Goal: Task Accomplishment & Management: Manage account settings

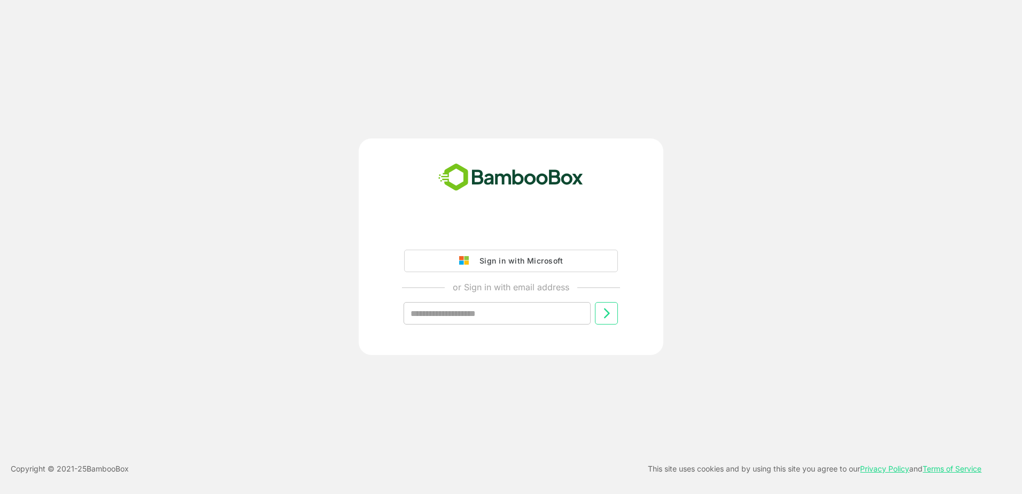
click at [548, 258] on div "Sign in with Microsoft" at bounding box center [518, 261] width 89 height 14
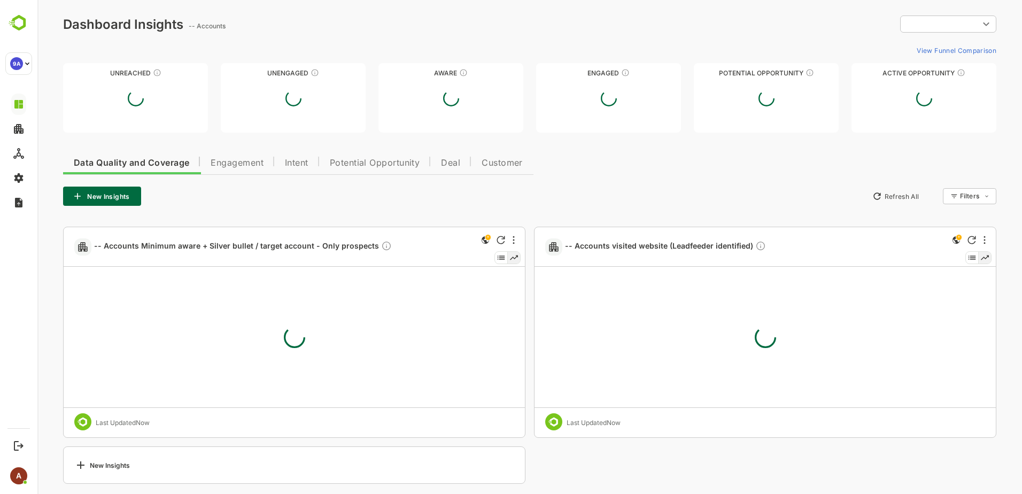
type input "**********"
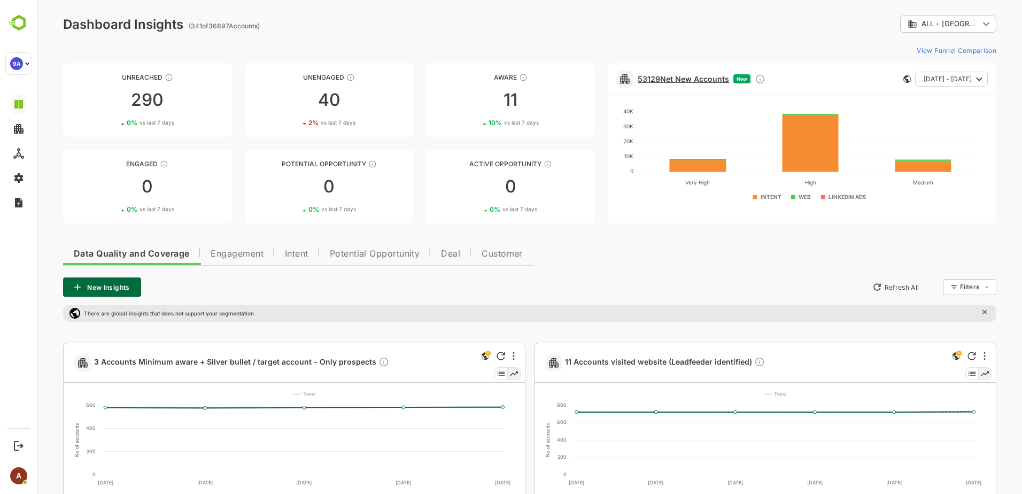
click at [666, 78] on link "53129 Net New Accounts" at bounding box center [683, 78] width 91 height 9
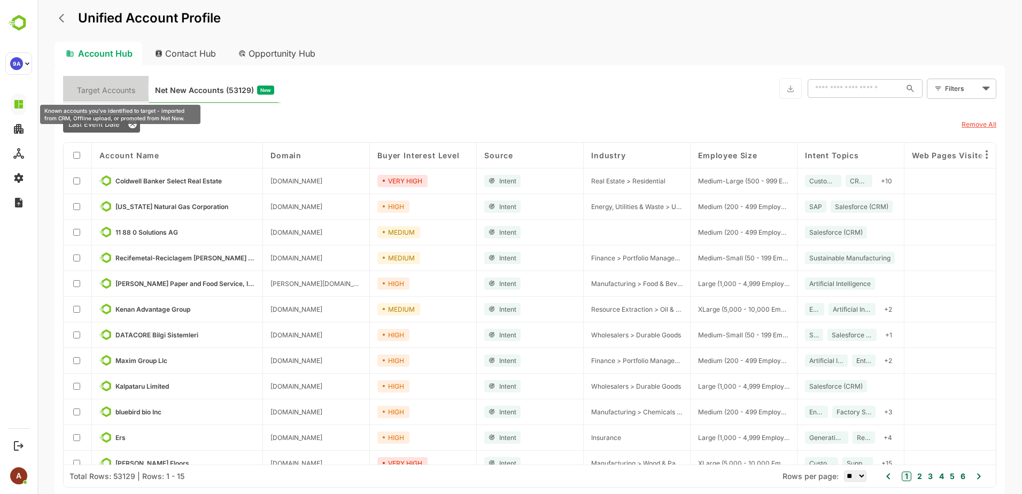
click at [95, 93] on span "Target Accounts" at bounding box center [106, 90] width 58 height 14
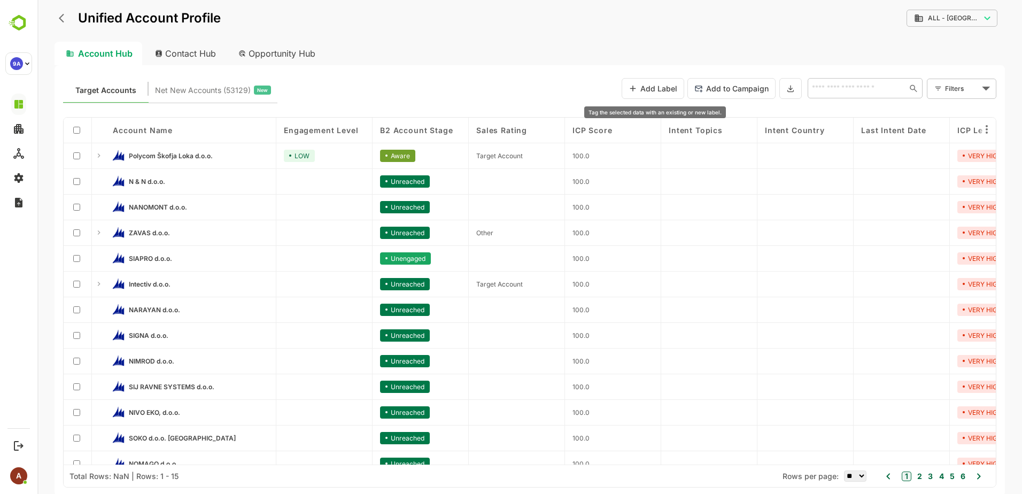
click at [642, 92] on button "Add Label" at bounding box center [653, 88] width 63 height 21
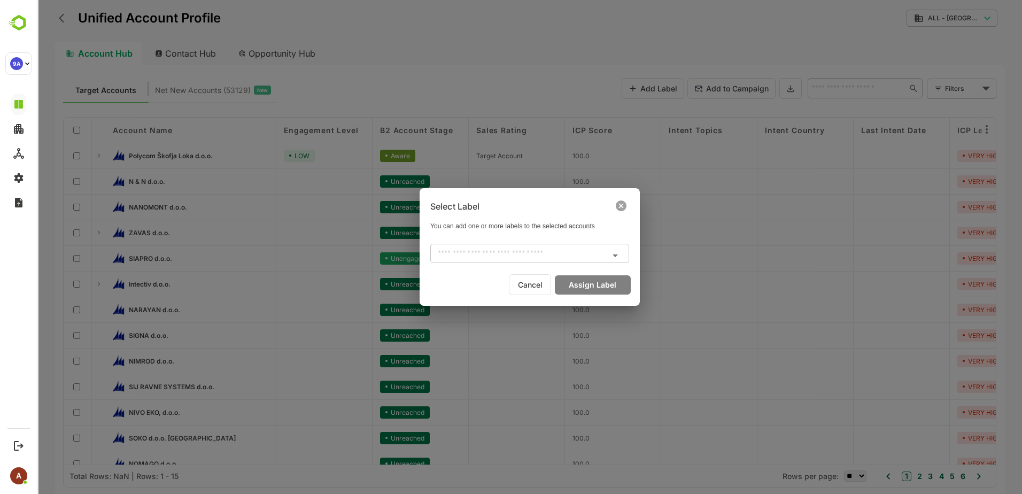
click at [580, 245] on div "​" at bounding box center [529, 253] width 199 height 19
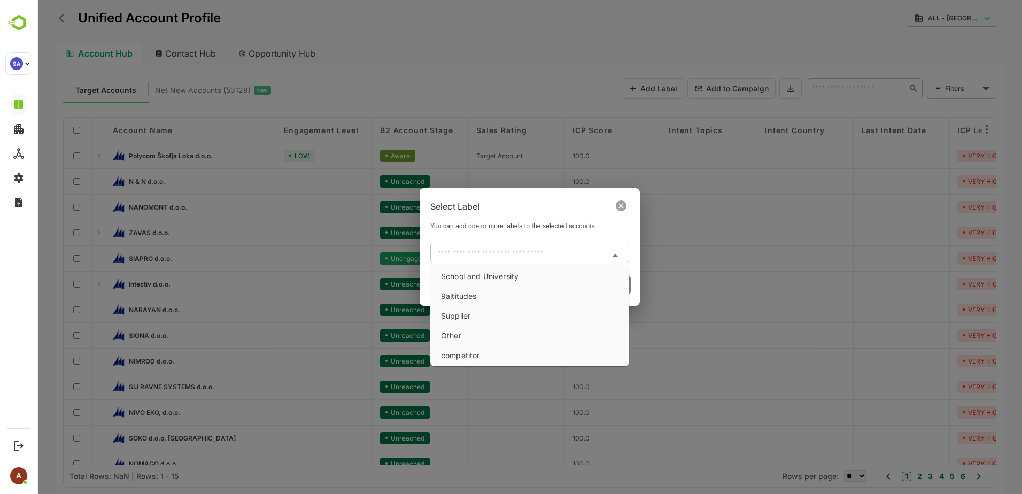
click at [489, 80] on div "Select Label You can add one or more labels to the selected accounts ​ Cancel A…" at bounding box center [529, 247] width 985 height 494
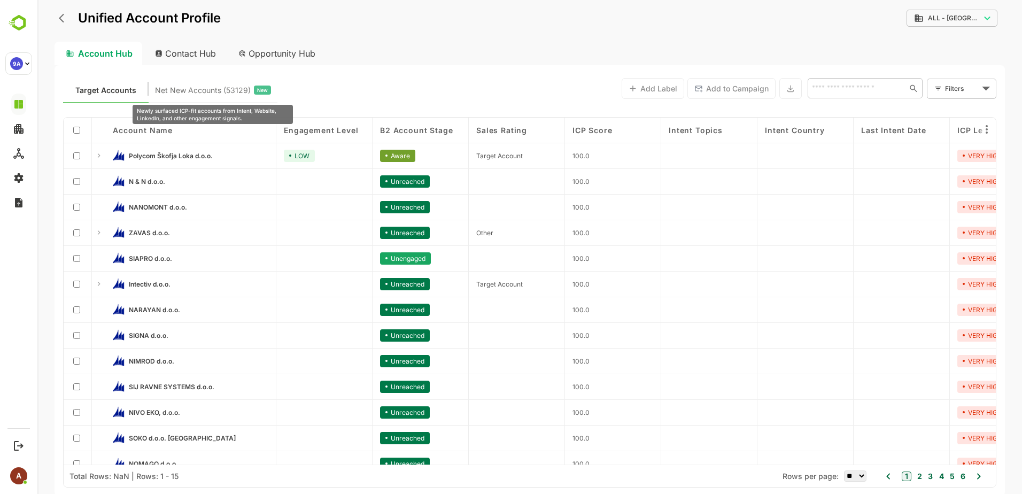
click at [203, 88] on span "Net New Accounts ( 53129 )" at bounding box center [203, 90] width 96 height 14
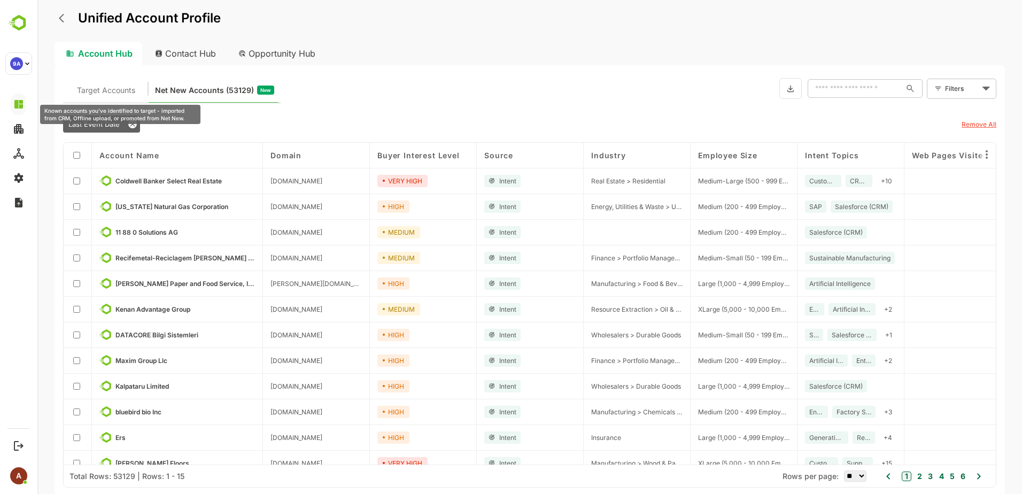
click at [99, 96] on span "Target Accounts" at bounding box center [106, 90] width 58 height 14
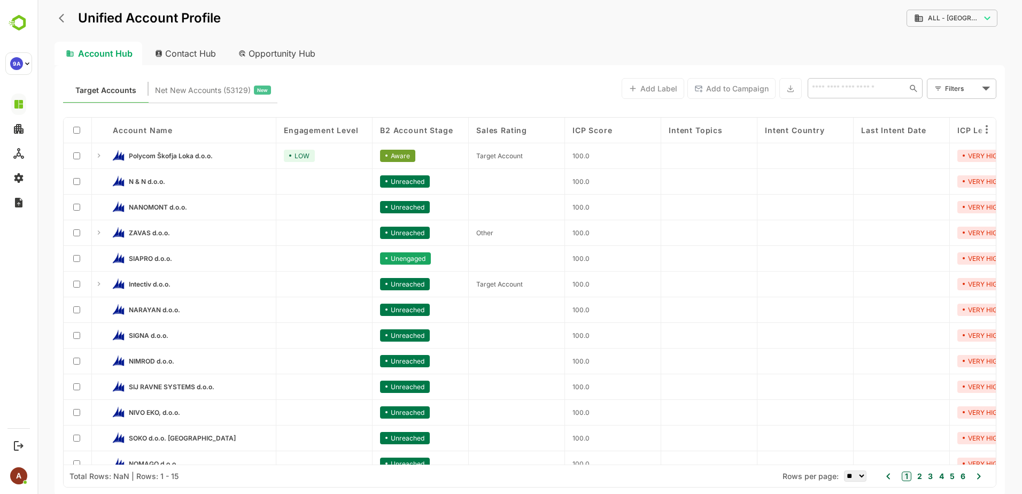
click at [204, 49] on div "Contact Hub" at bounding box center [185, 54] width 79 height 24
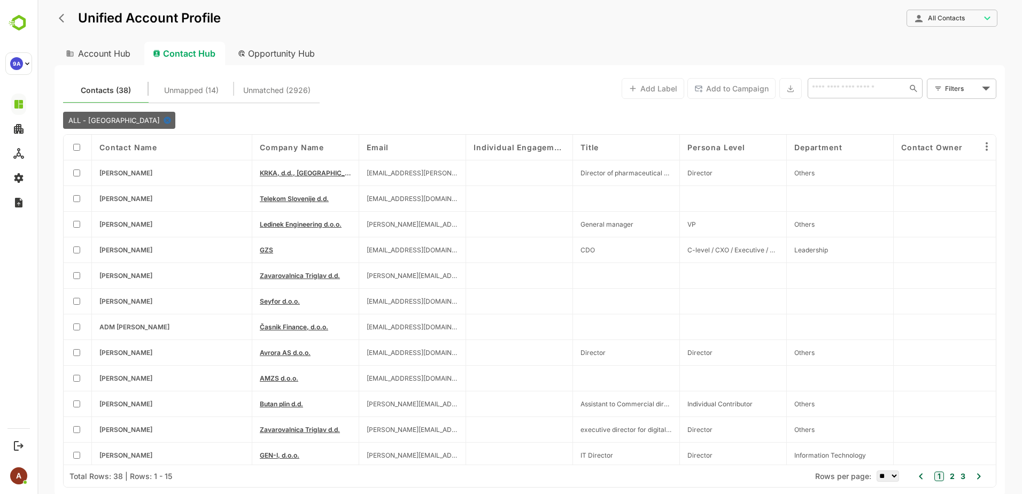
click at [271, 54] on div "Opportunity Hub" at bounding box center [276, 54] width 95 height 24
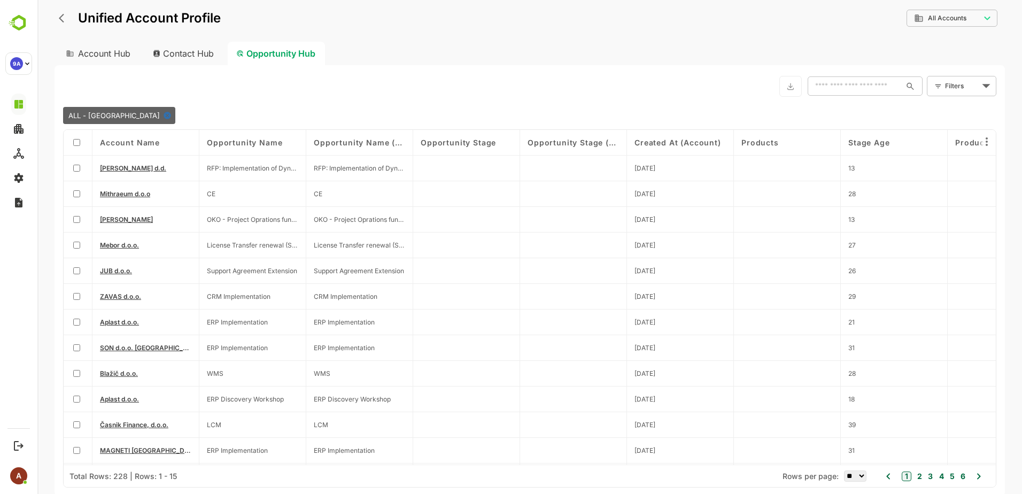
click at [71, 172] on div at bounding box center [78, 169] width 29 height 26
click at [79, 210] on div at bounding box center [78, 220] width 29 height 26
click at [172, 56] on div "Contact Hub" at bounding box center [183, 54] width 79 height 24
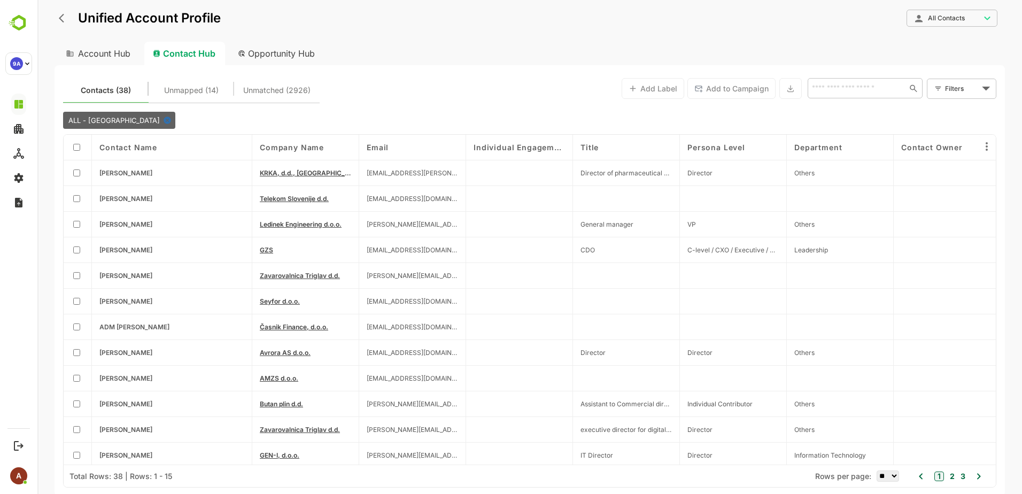
click at [82, 171] on div at bounding box center [78, 173] width 28 height 26
click at [76, 228] on div at bounding box center [78, 225] width 28 height 26
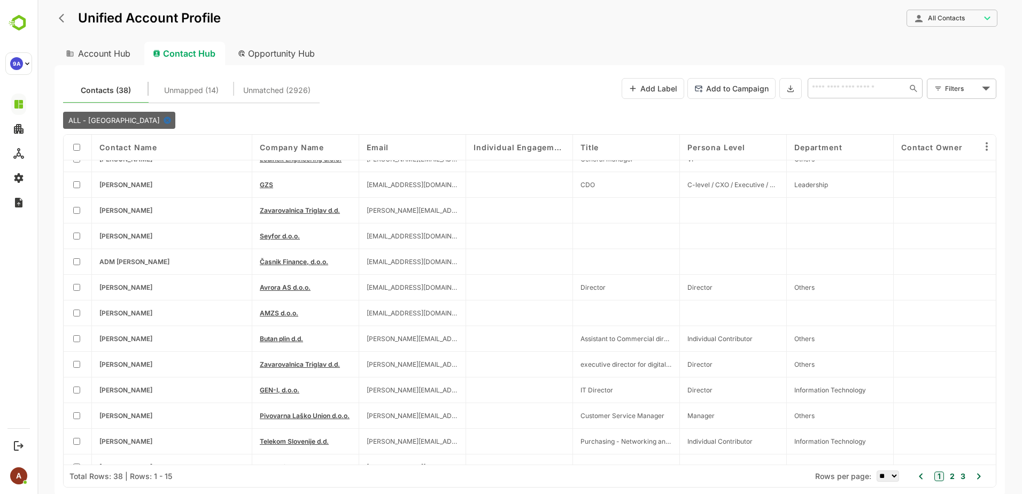
scroll to position [83, 0]
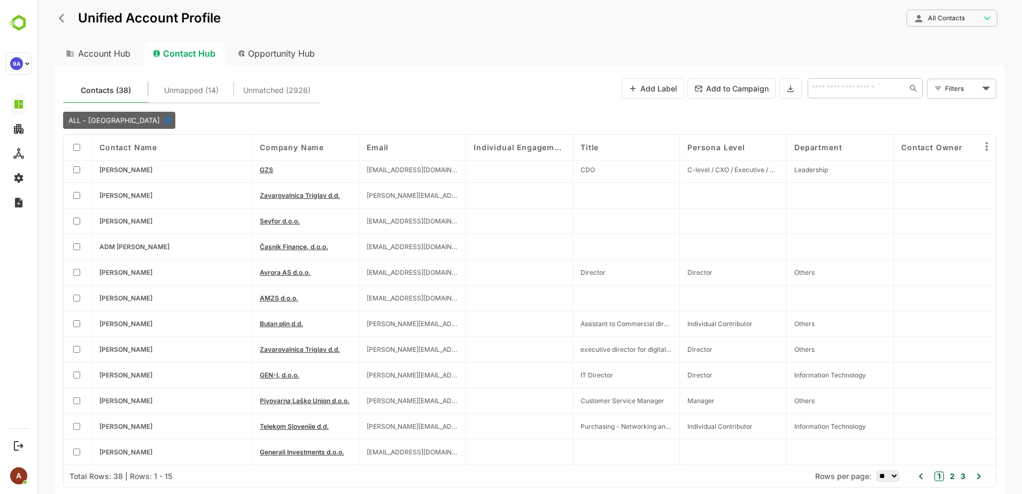
click at [955, 475] on button "2" at bounding box center [950, 476] width 7 height 12
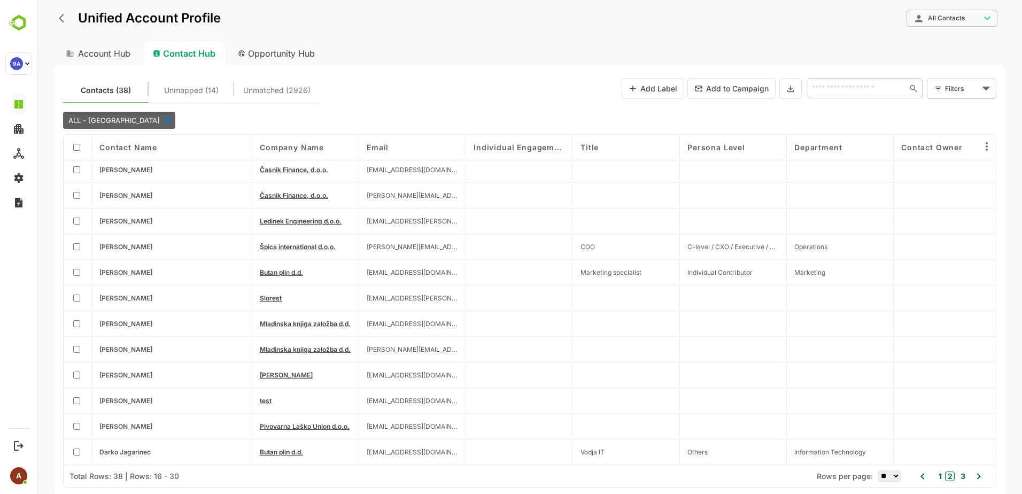
click at [963, 474] on button "3" at bounding box center [961, 476] width 7 height 12
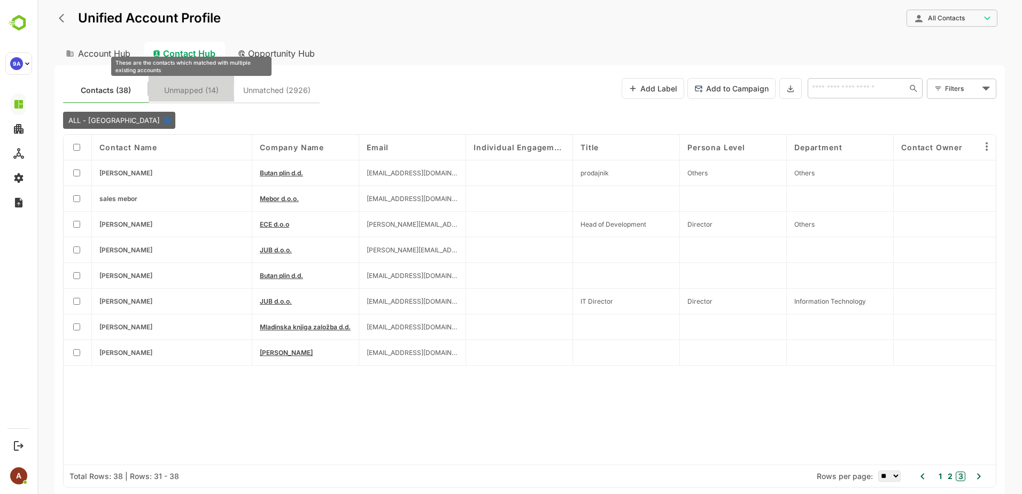
click at [179, 93] on span "Unmapped (14)" at bounding box center [191, 90] width 55 height 14
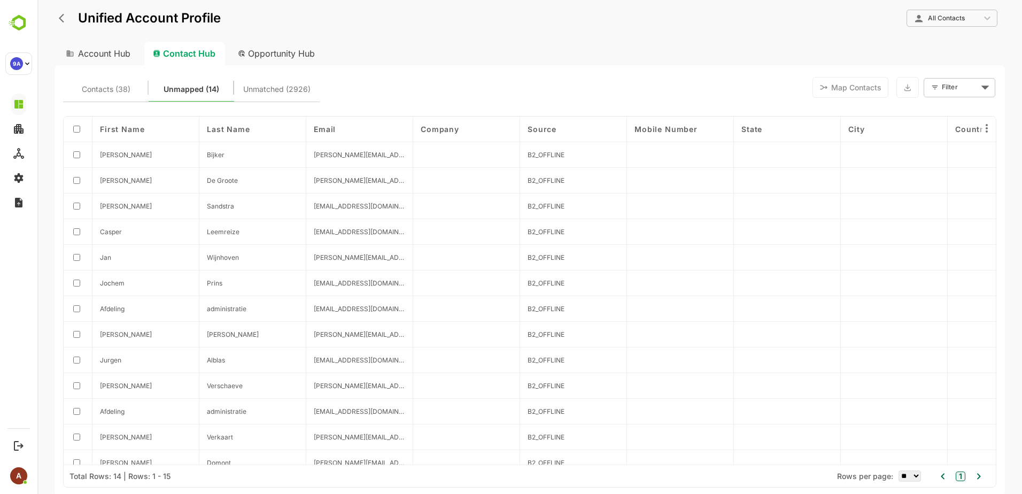
click at [987, 16] on div "All Contacts" at bounding box center [952, 18] width 91 height 21
click at [971, 19] on div "All Contacts" at bounding box center [947, 18] width 66 height 10
click at [985, 19] on div "All Contacts" at bounding box center [952, 18] width 91 height 21
click at [259, 86] on span "Unmatched (2926)" at bounding box center [276, 89] width 67 height 14
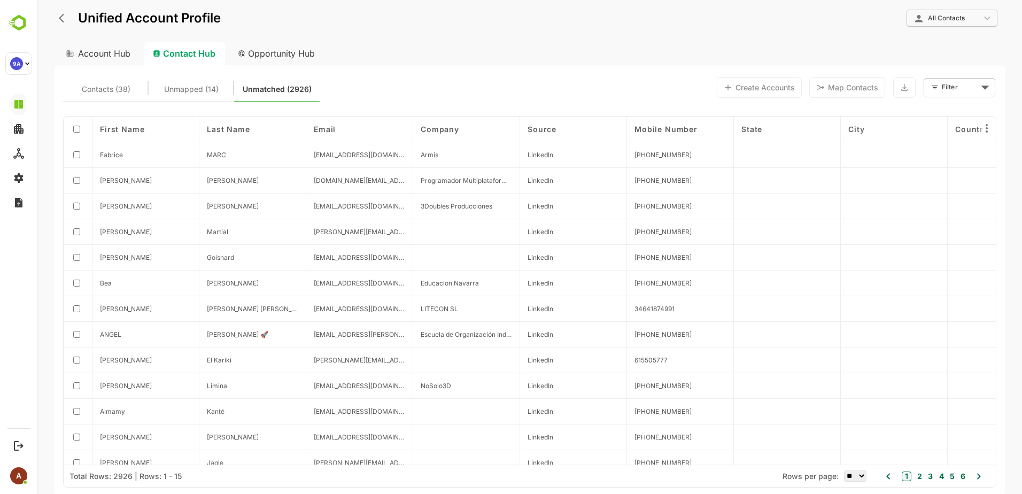
click at [966, 15] on div "All Contacts" at bounding box center [947, 18] width 66 height 10
click at [983, 16] on div "All Contacts" at bounding box center [952, 18] width 91 height 21
click at [986, 19] on div "All Contacts" at bounding box center [952, 18] width 91 height 21
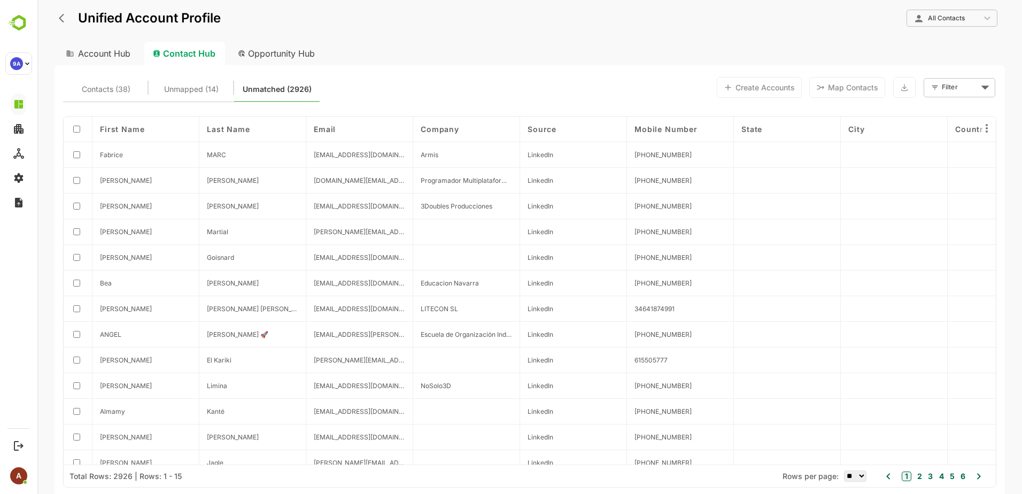
click at [986, 19] on div "All Contacts" at bounding box center [952, 18] width 91 height 21
click at [91, 52] on div "Account Hub" at bounding box center [98, 54] width 86 height 24
type input "**********"
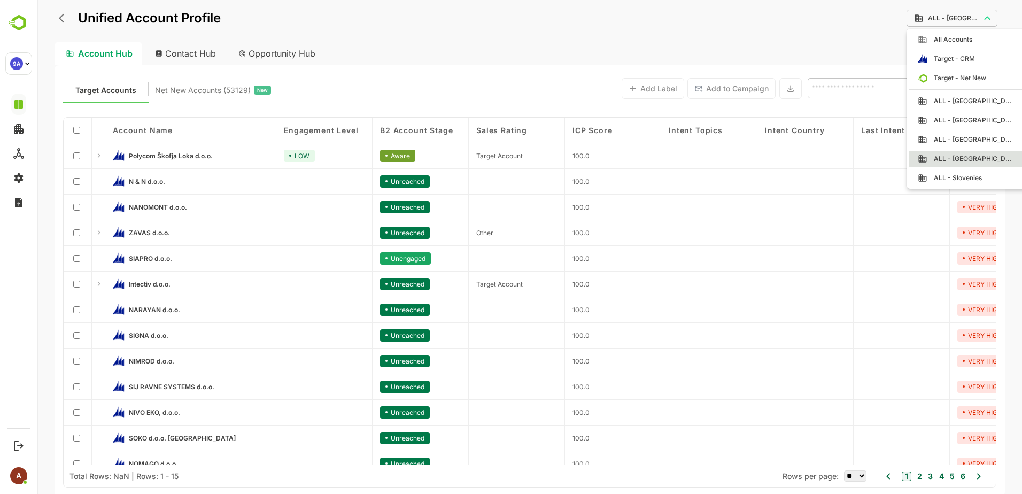
click at [987, 17] on body "**********" at bounding box center [529, 247] width 985 height 494
click at [987, 17] on div at bounding box center [529, 247] width 985 height 494
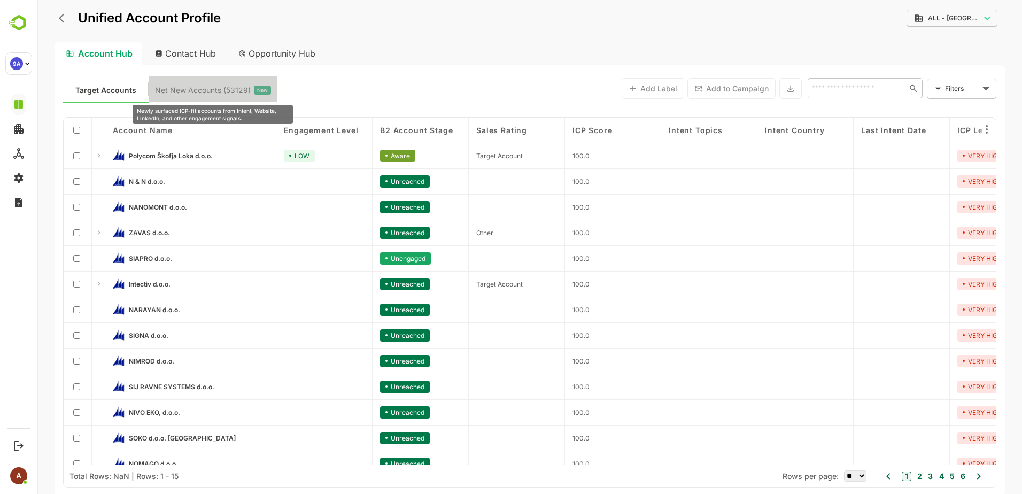
click at [191, 86] on span "Net New Accounts ( 53129 )" at bounding box center [203, 90] width 96 height 14
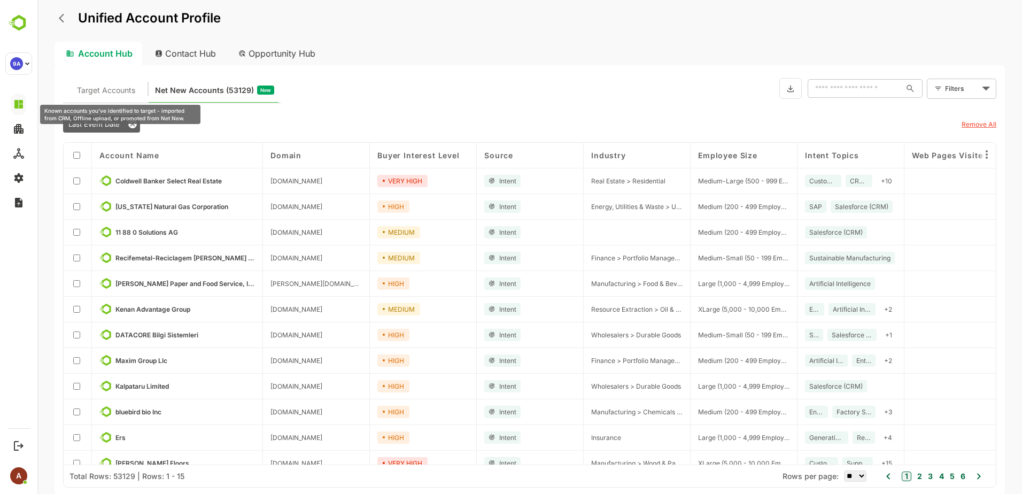
click at [98, 87] on div "Target Accounts Net New Accounts ( 53129 ) New ​ Filters ​ Last Event Date Remo…" at bounding box center [530, 280] width 951 height 431
click at [59, 22] on icon "back" at bounding box center [64, 18] width 11 height 11
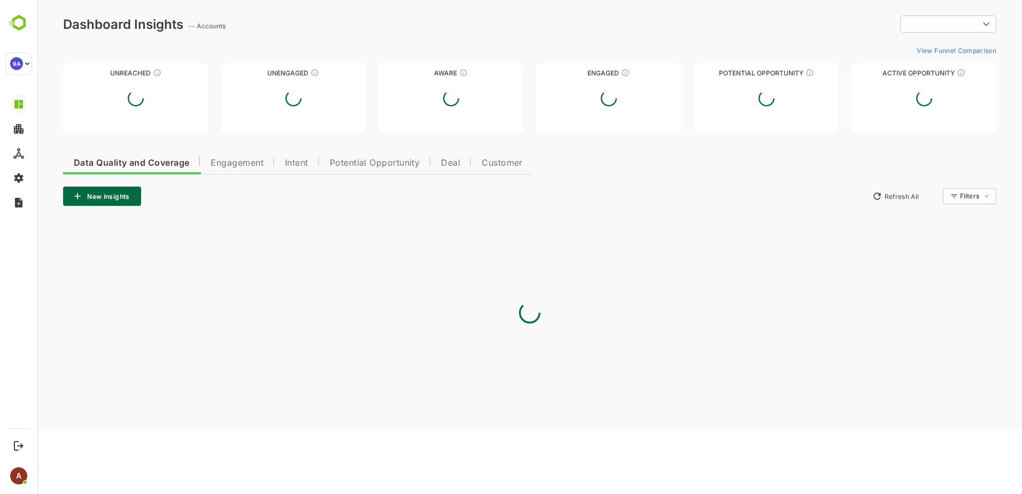
type input "**********"
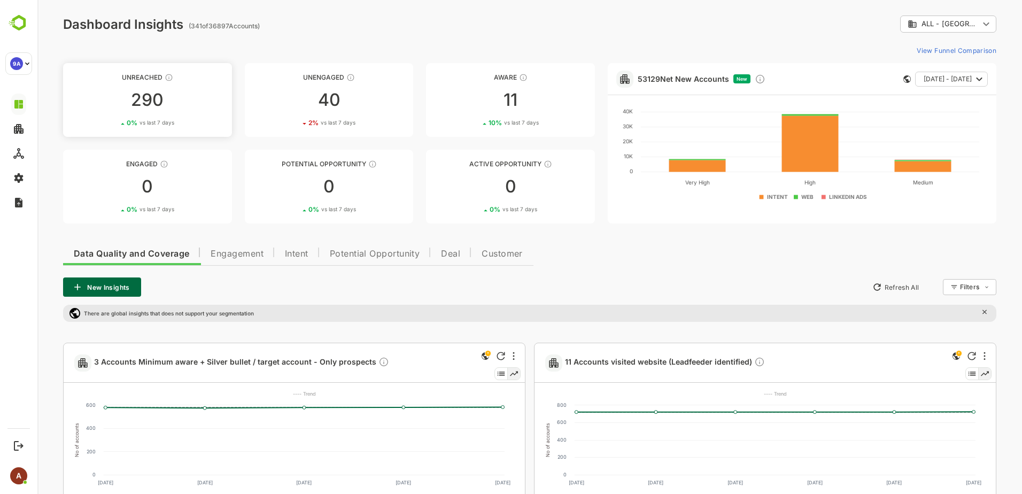
click at [144, 95] on div "290" at bounding box center [147, 99] width 169 height 17
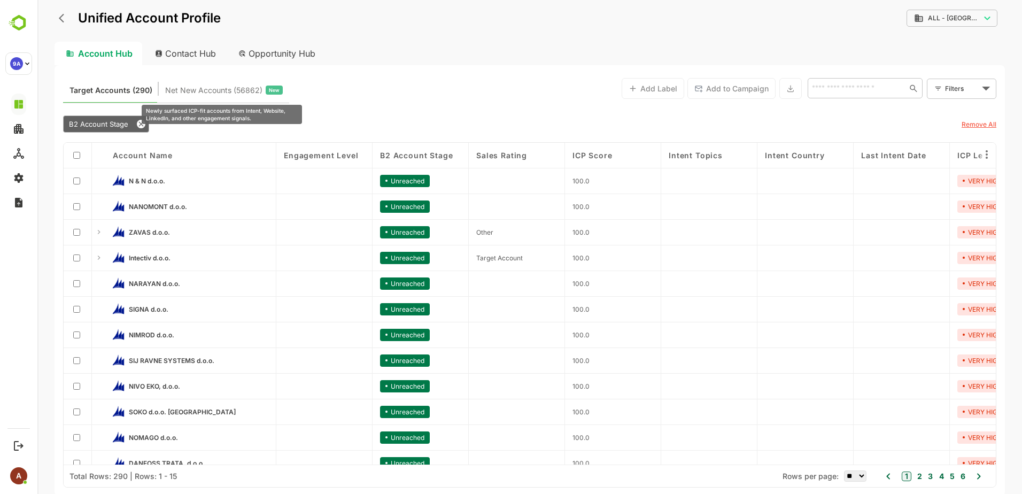
click at [193, 88] on span "Net New Accounts ( 56862 )" at bounding box center [213, 90] width 97 height 14
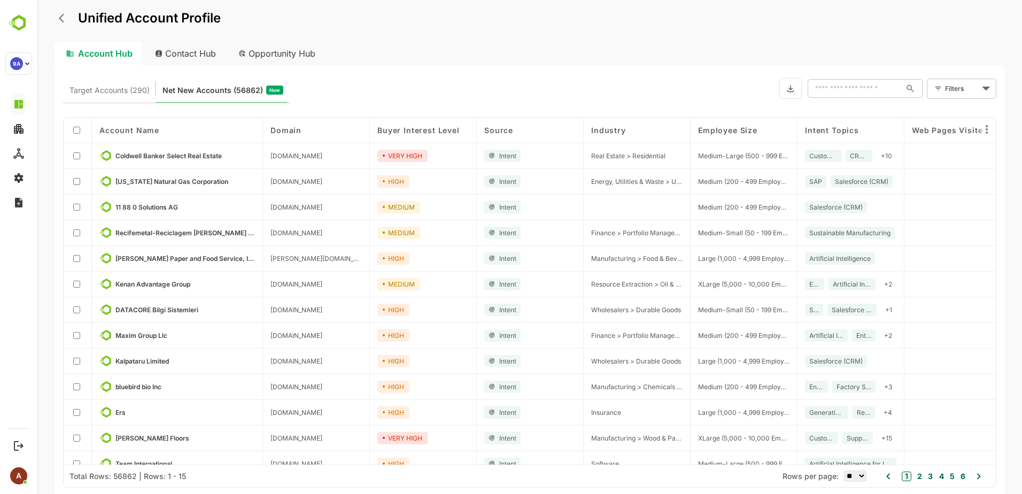
click at [289, 57] on div "Opportunity Hub" at bounding box center [277, 54] width 95 height 24
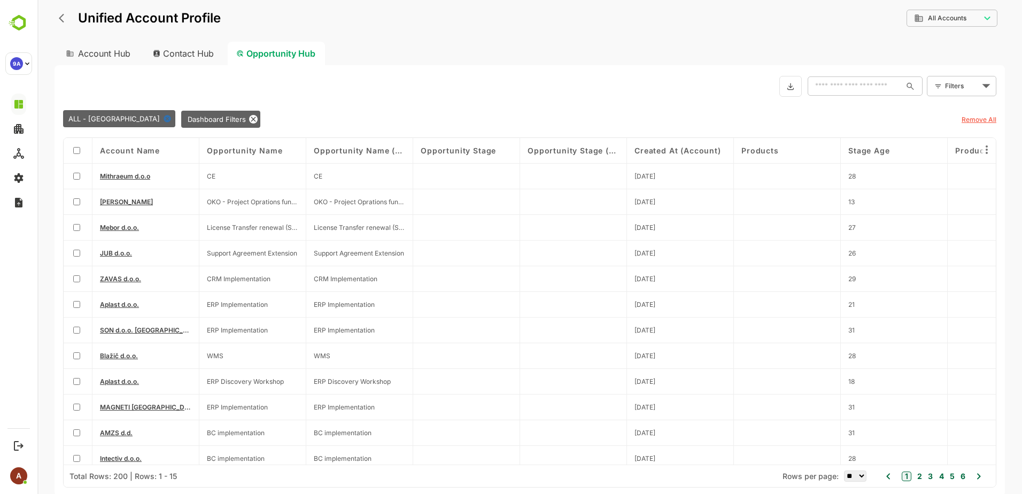
click at [168, 57] on div "Contact Hub" at bounding box center [183, 54] width 79 height 24
type input "**********"
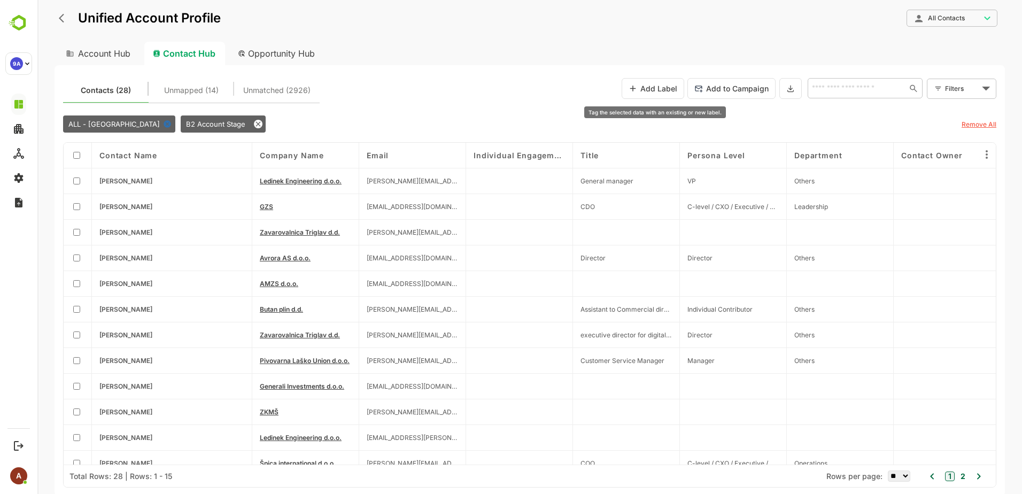
click at [643, 96] on button "Add Label" at bounding box center [653, 88] width 63 height 21
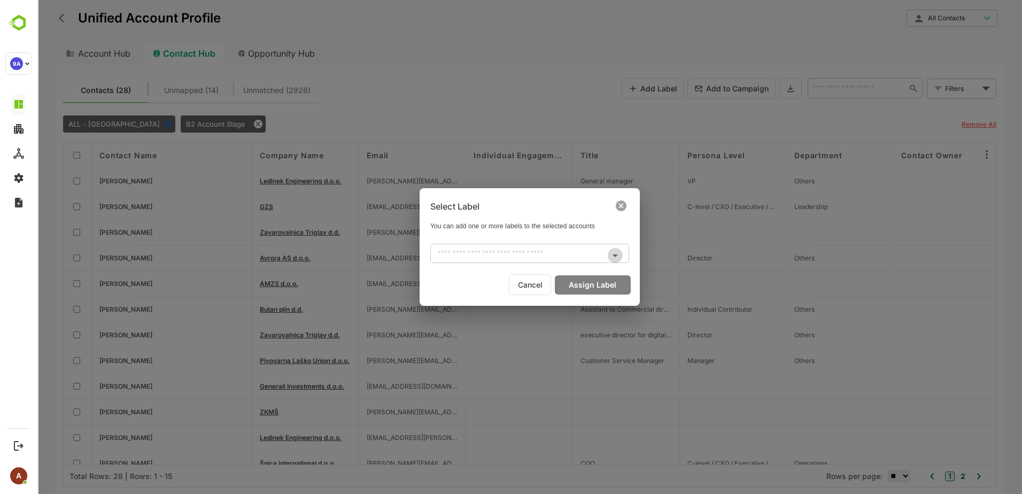
click at [611, 257] on icon "Open" at bounding box center [615, 255] width 13 height 13
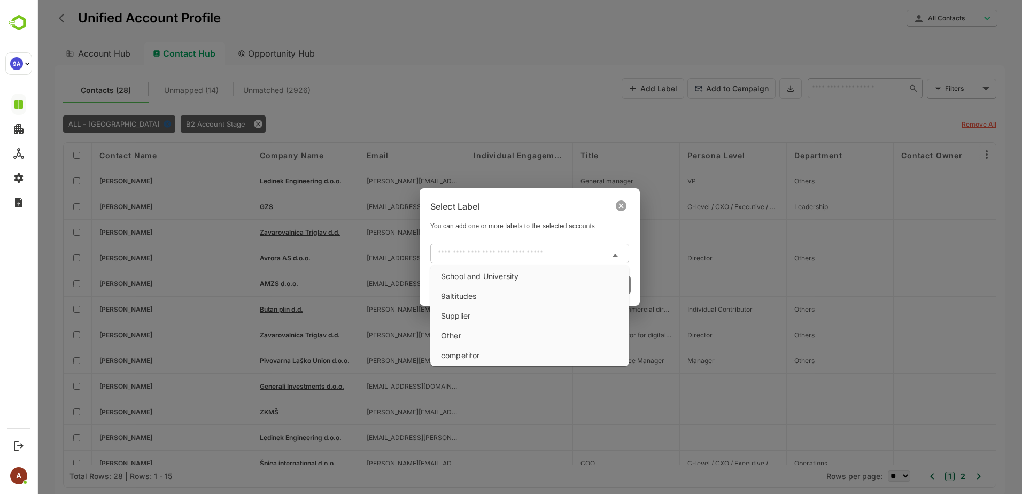
click at [623, 204] on icon at bounding box center [621, 205] width 11 height 11
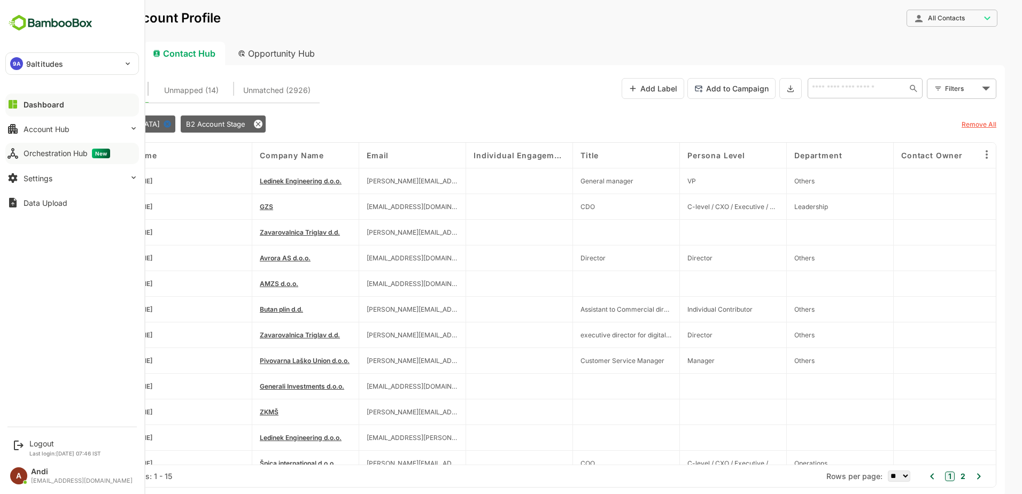
click at [24, 155] on div "Orchestration Hub New" at bounding box center [67, 154] width 87 height 10
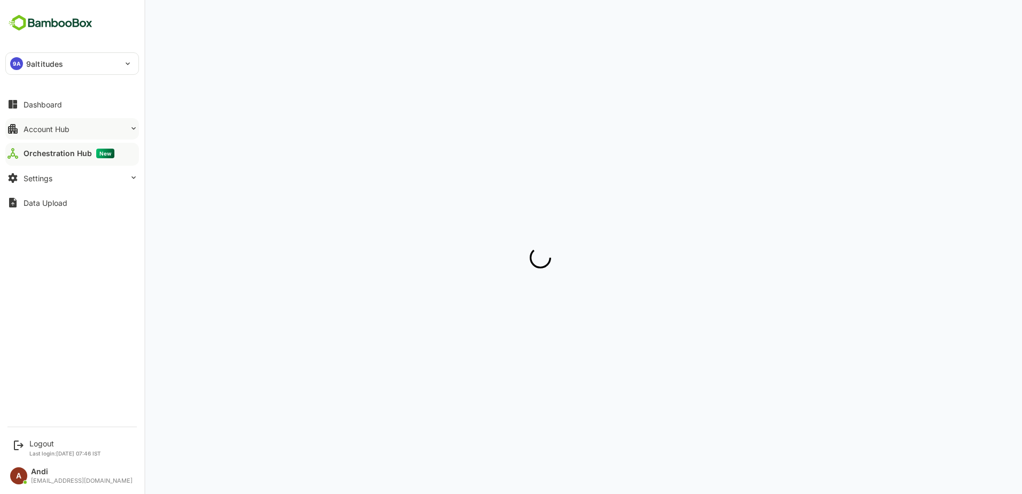
click at [33, 130] on div "Account Hub" at bounding box center [47, 129] width 46 height 9
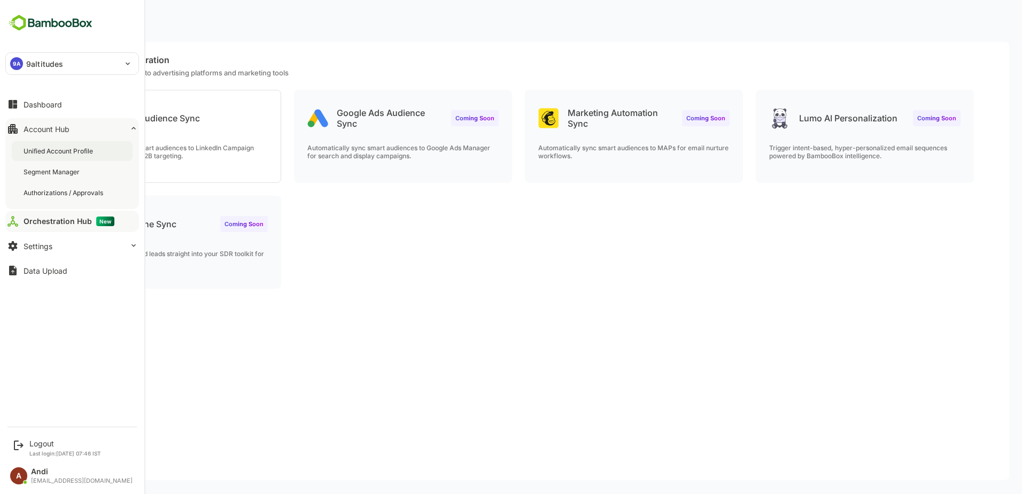
click at [37, 149] on div "Unified Account Profile" at bounding box center [60, 150] width 72 height 9
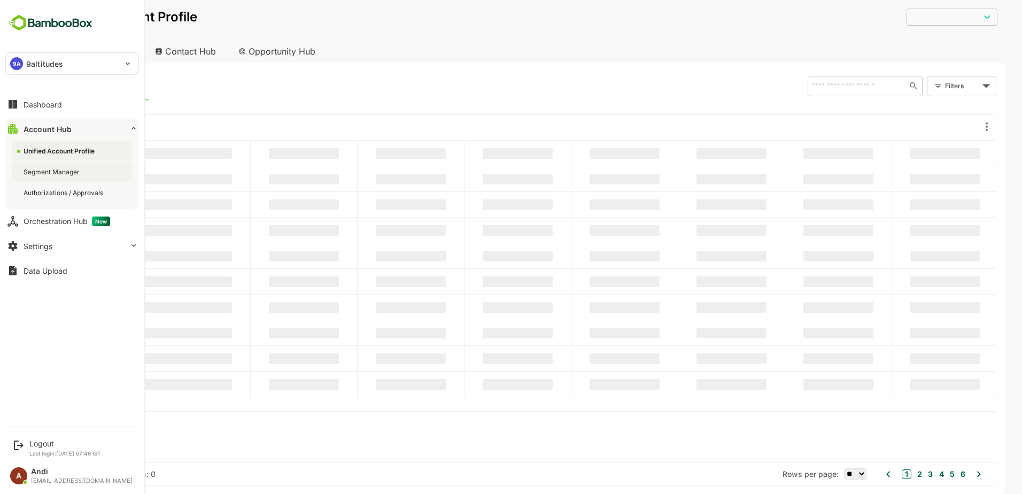
click at [56, 170] on div "Segment Manager" at bounding box center [53, 171] width 58 height 9
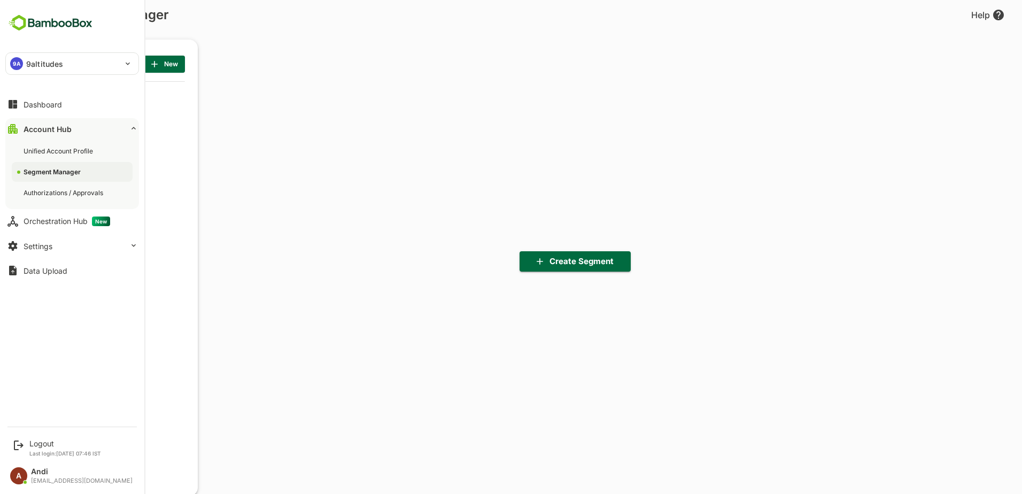
scroll to position [343, 132]
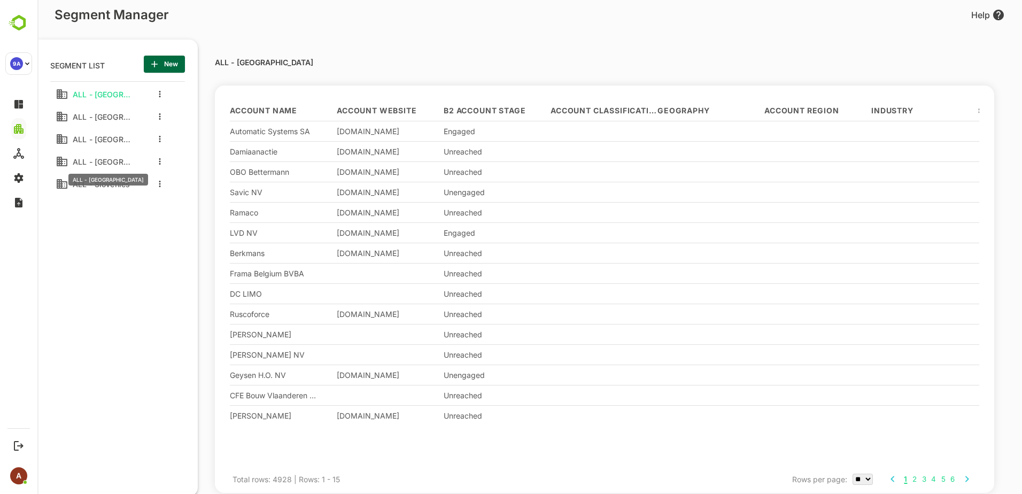
click at [103, 164] on span "ALL - [GEOGRAPHIC_DATA]" at bounding box center [99, 161] width 62 height 9
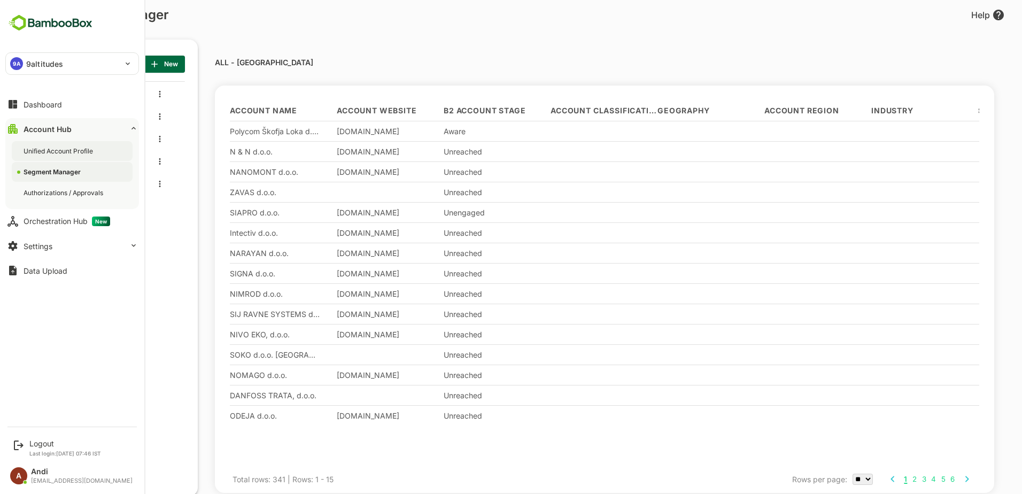
click at [34, 149] on div "Unified Account Profile" at bounding box center [60, 150] width 72 height 9
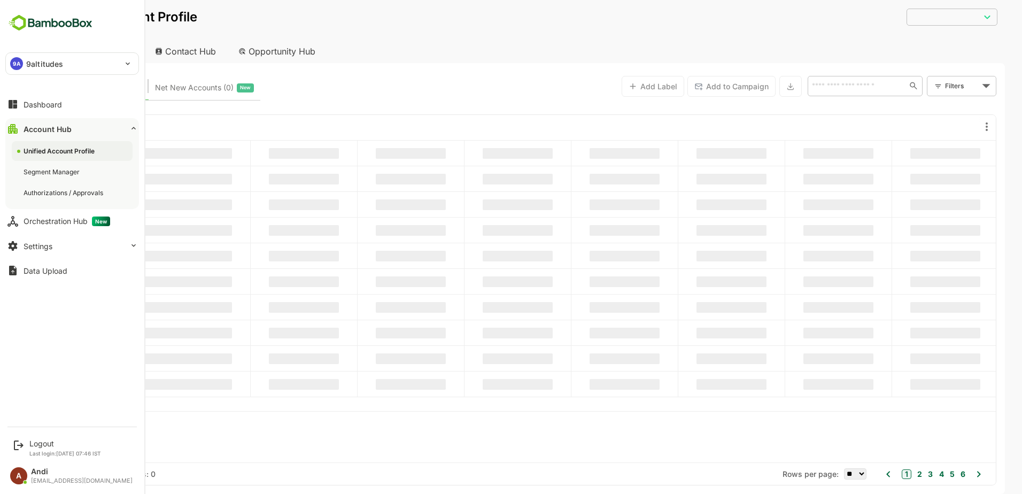
type input "**********"
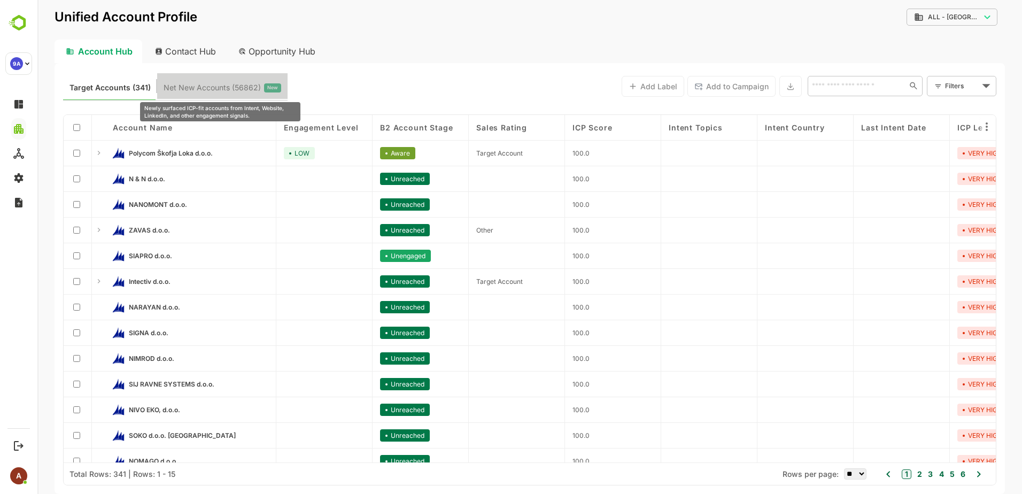
click at [212, 84] on span "Net New Accounts ( 56862 )" at bounding box center [212, 88] width 97 height 14
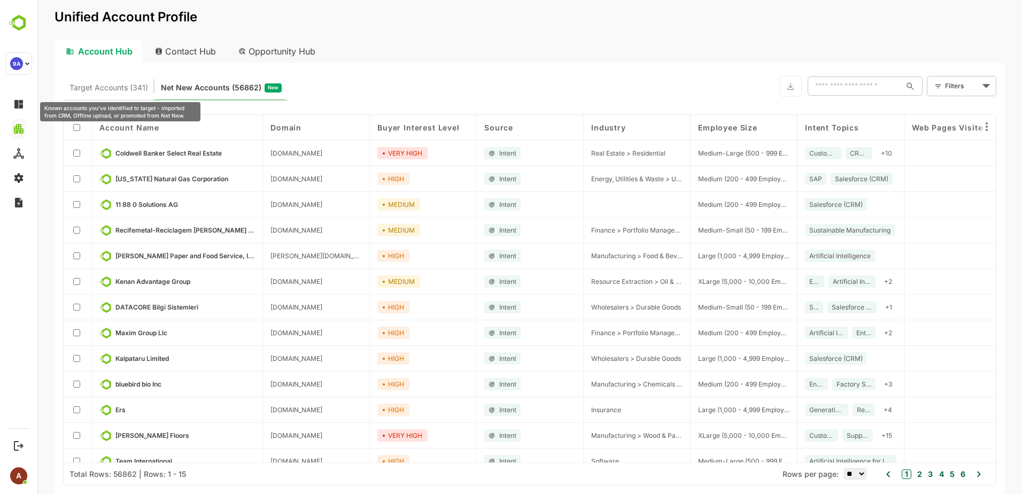
click at [95, 88] on span "Target Accounts (341)" at bounding box center [109, 88] width 79 height 14
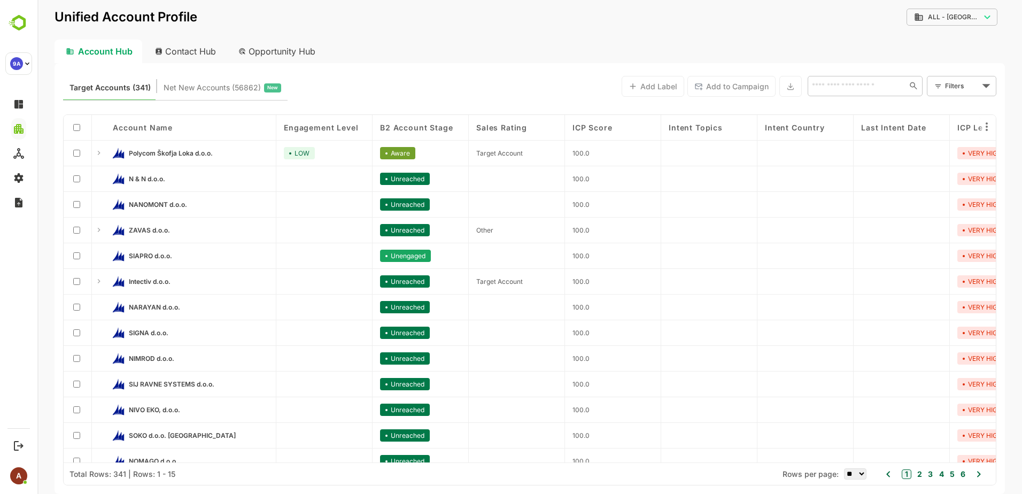
click at [186, 95] on button "Net New Accounts ( 56862 ) New" at bounding box center [222, 86] width 130 height 26
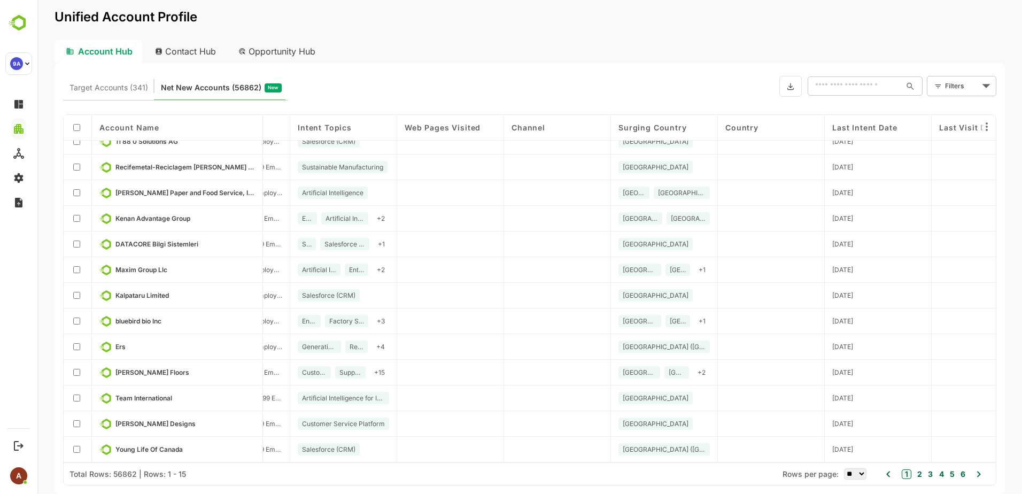
scroll to position [66, 889]
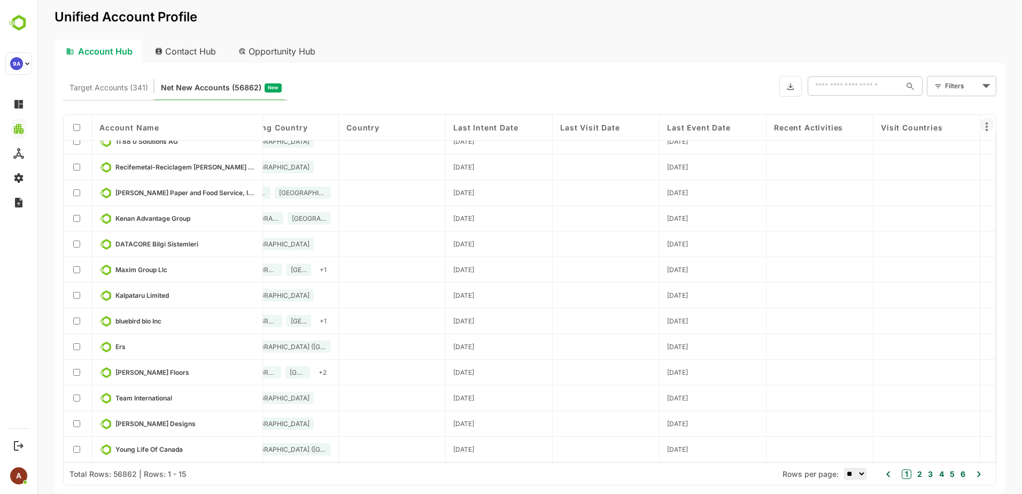
click at [985, 122] on icon at bounding box center [987, 126] width 13 height 13
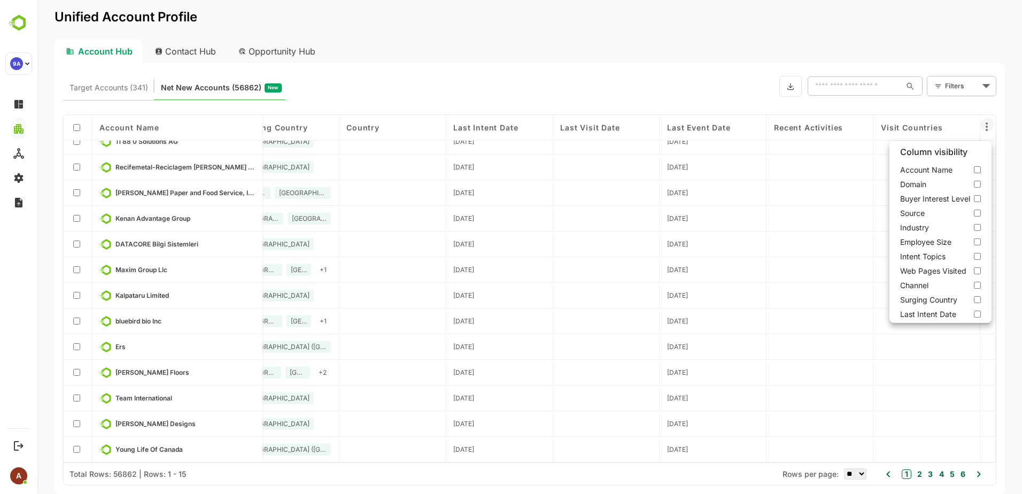
click at [985, 122] on div at bounding box center [529, 247] width 985 height 494
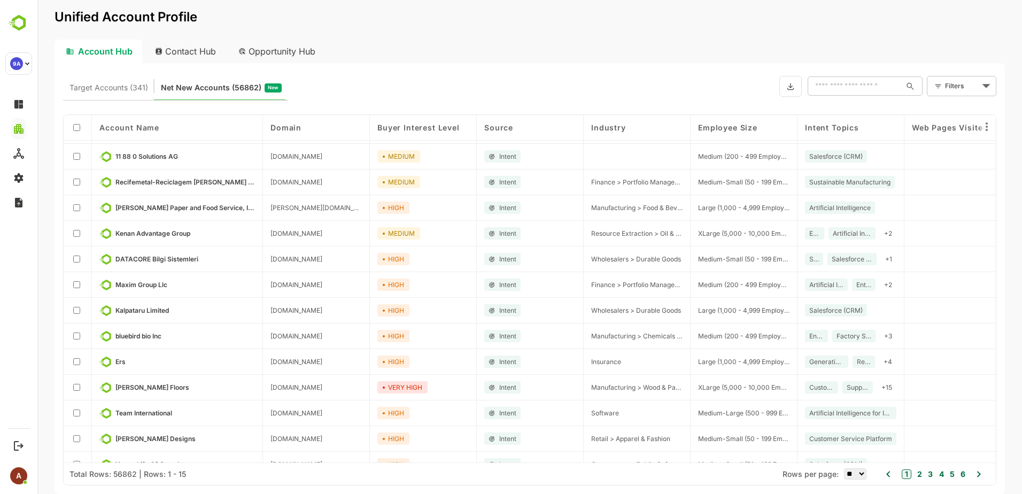
scroll to position [0, 0]
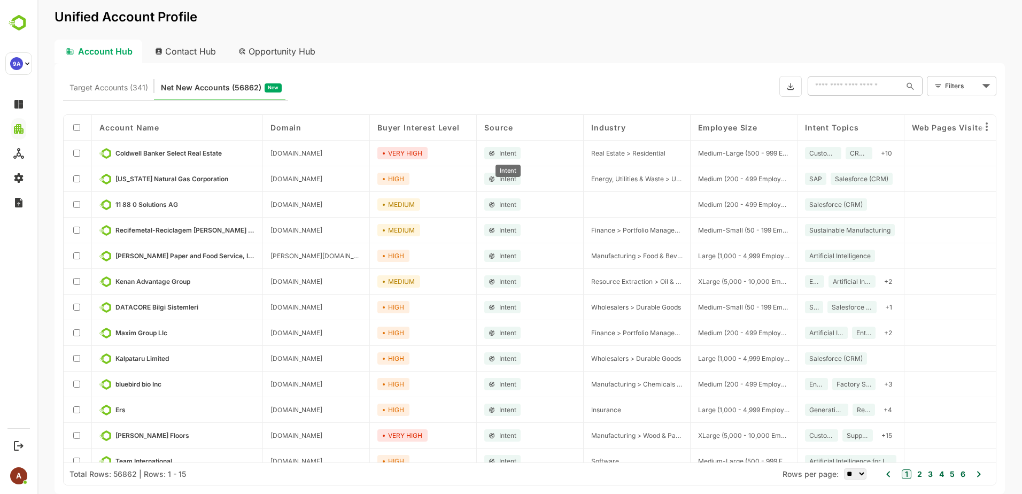
click at [504, 155] on span "Intent" at bounding box center [507, 153] width 17 height 8
click at [505, 151] on span "Intent" at bounding box center [507, 153] width 17 height 8
drag, startPoint x: 205, startPoint y: 89, endPoint x: 203, endPoint y: 83, distance: 5.8
click at [203, 83] on span "Net New Accounts ( 56862 )" at bounding box center [211, 88] width 101 height 14
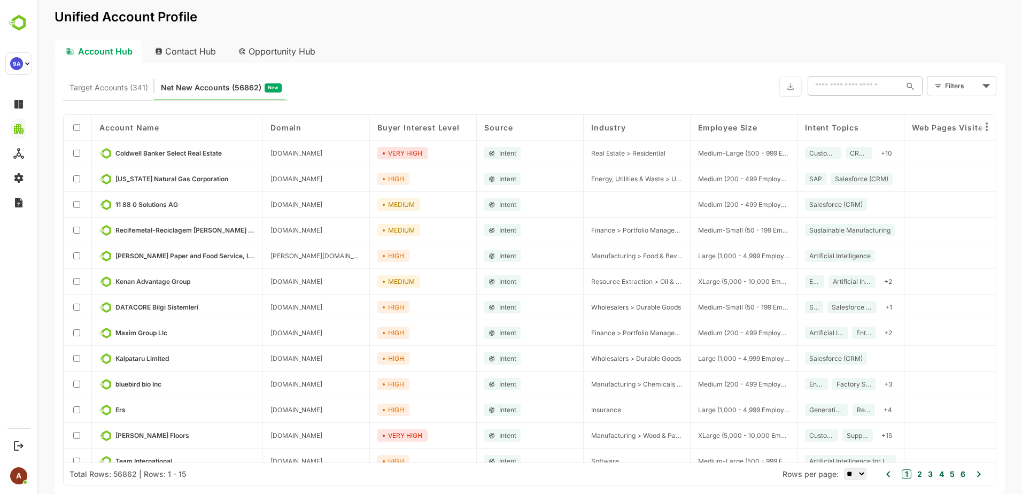
click at [78, 89] on span "Target Accounts (341)" at bounding box center [109, 88] width 79 height 14
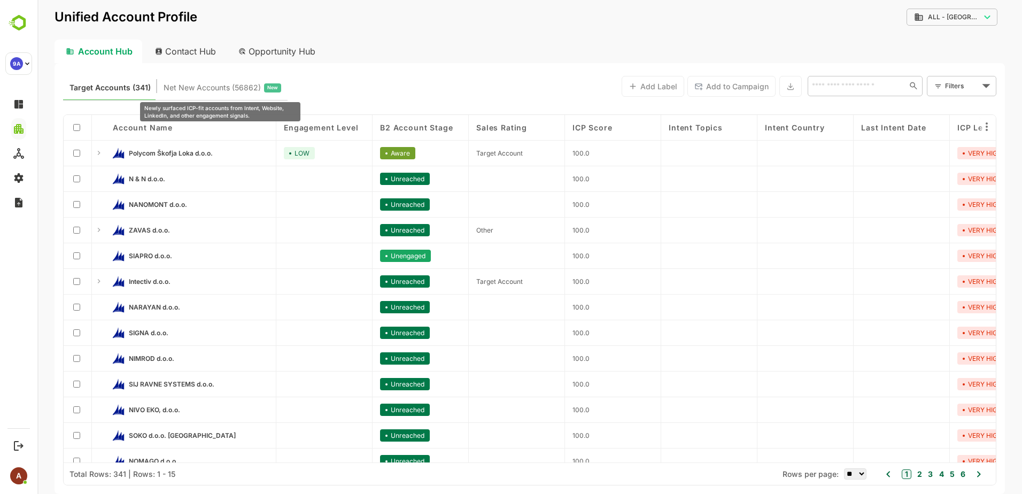
click at [207, 88] on span "Net New Accounts ( 56862 )" at bounding box center [212, 88] width 97 height 14
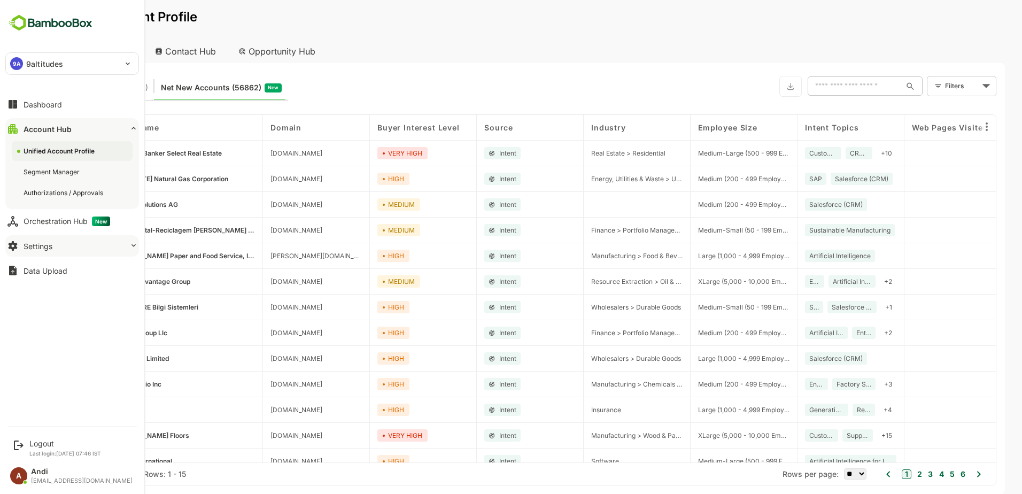
click at [50, 242] on div "Settings" at bounding box center [38, 246] width 29 height 9
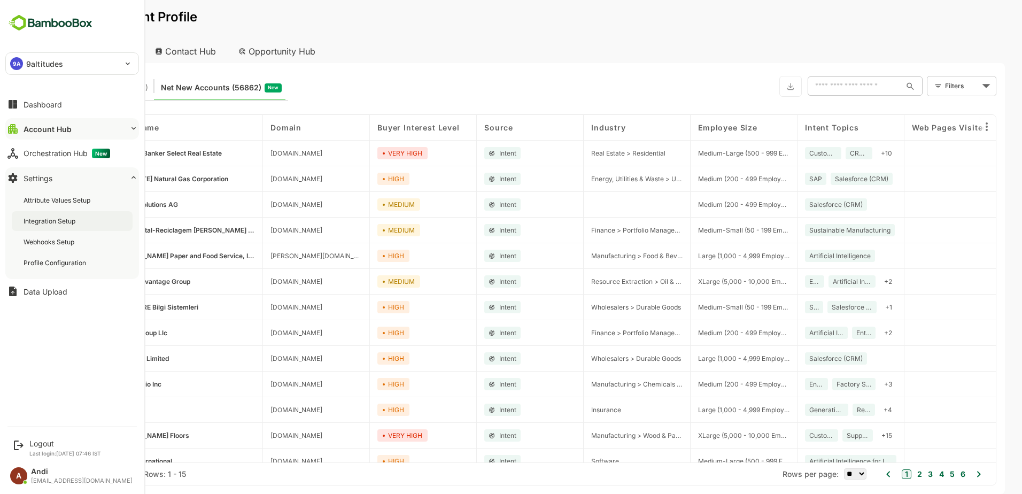
click at [59, 215] on div "Integration Setup" at bounding box center [72, 221] width 121 height 20
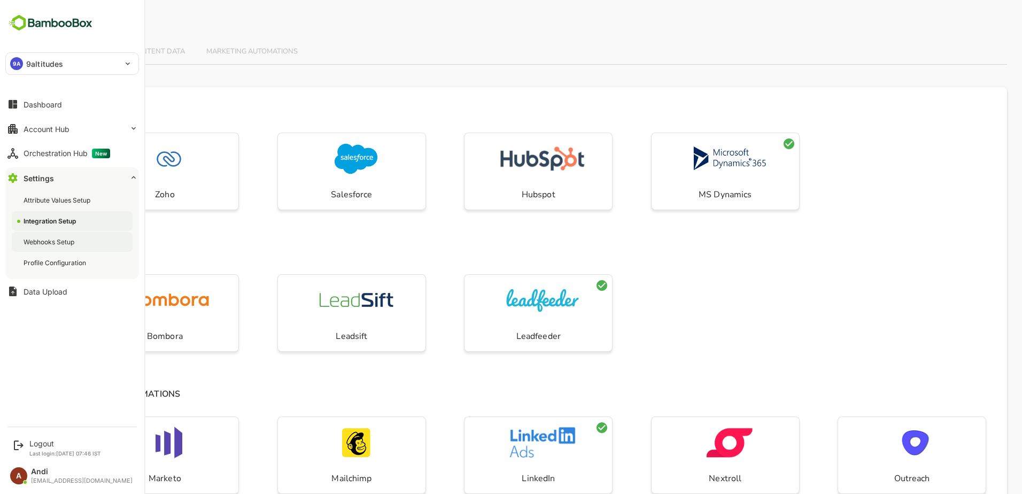
click at [54, 238] on div "Webhooks Setup" at bounding box center [50, 241] width 53 height 9
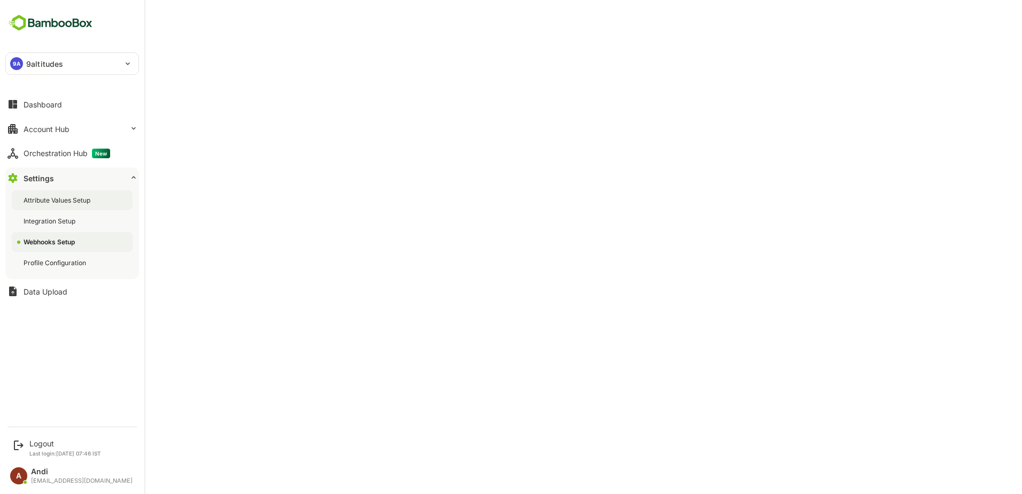
click at [55, 199] on div "Attribute Values Setup" at bounding box center [58, 200] width 69 height 9
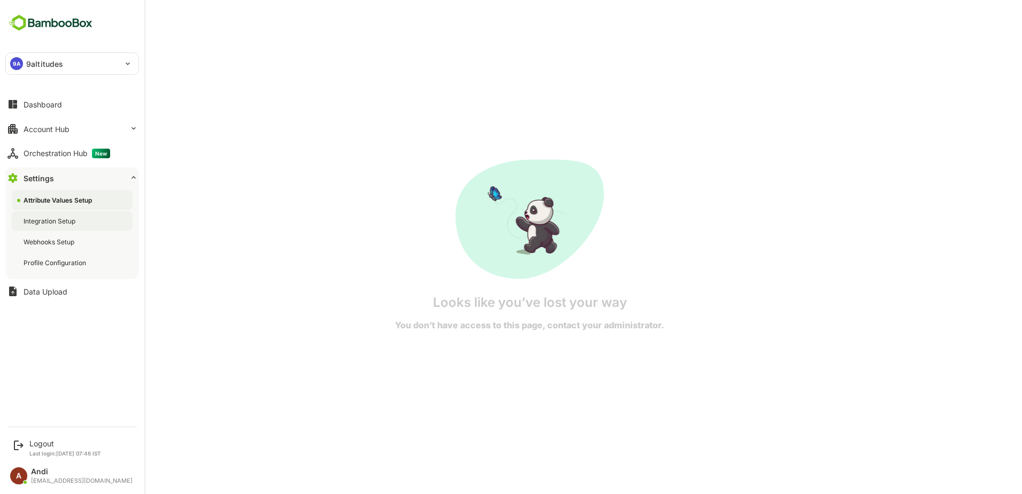
click at [50, 220] on div "Integration Setup" at bounding box center [51, 221] width 54 height 9
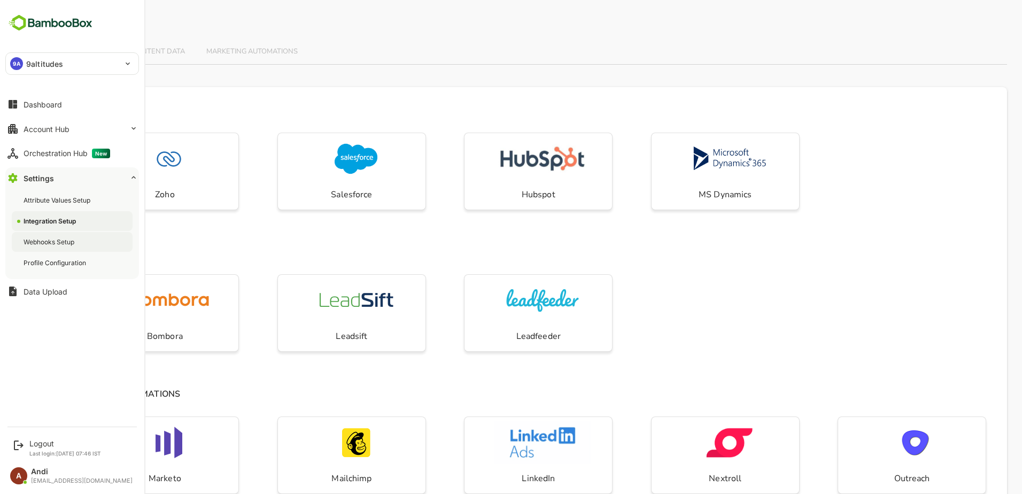
click at [46, 238] on div "Webhooks Setup" at bounding box center [50, 241] width 53 height 9
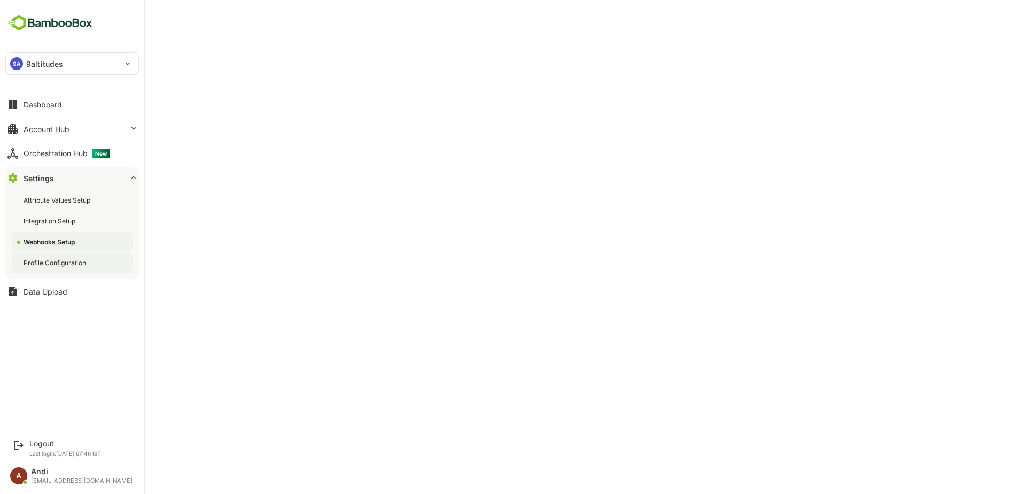
click at [43, 260] on div "Profile Configuration" at bounding box center [56, 262] width 65 height 9
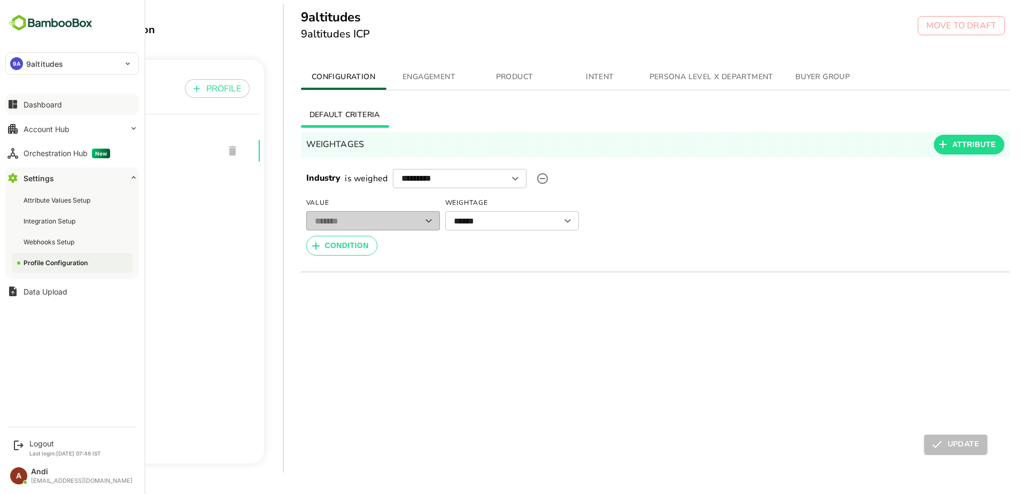
click at [38, 104] on div "Dashboard" at bounding box center [43, 104] width 38 height 9
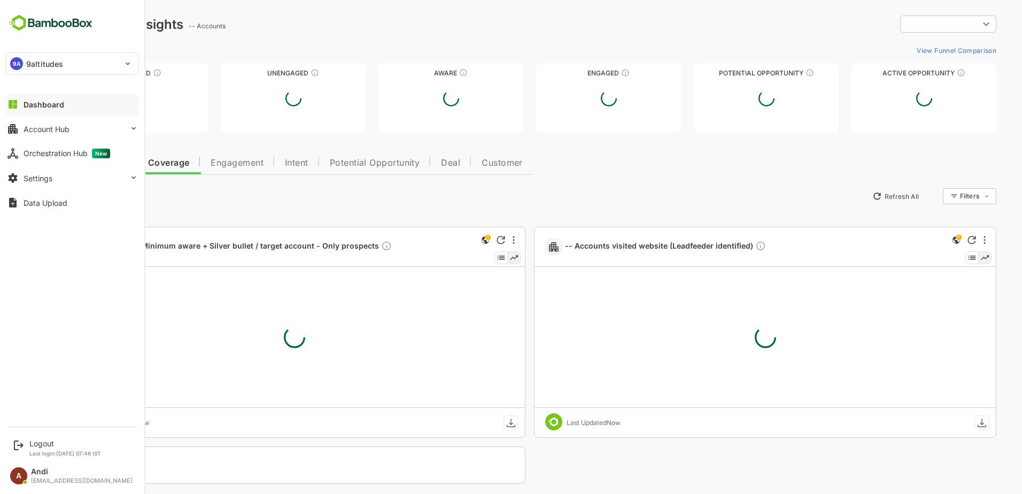
type input "**********"
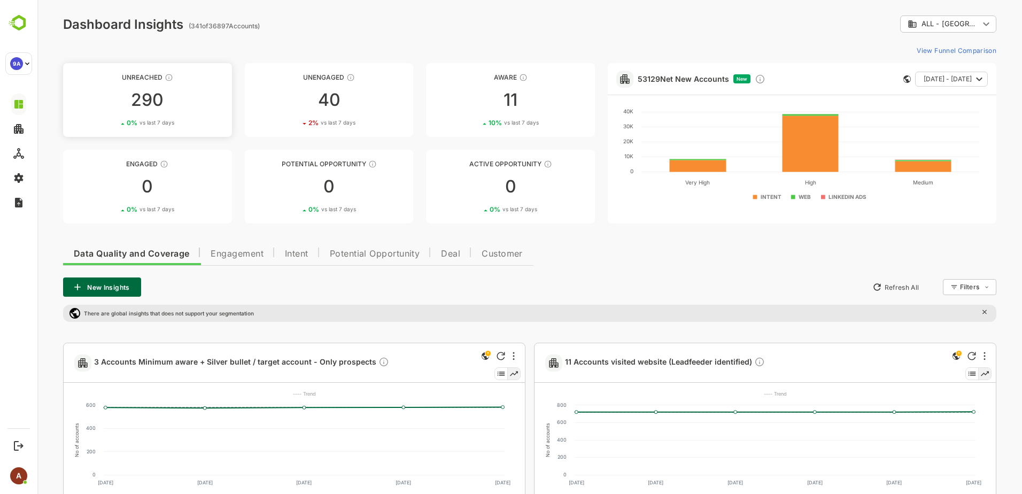
click at [106, 105] on div "290" at bounding box center [147, 99] width 169 height 17
